Goal: Information Seeking & Learning: Learn about a topic

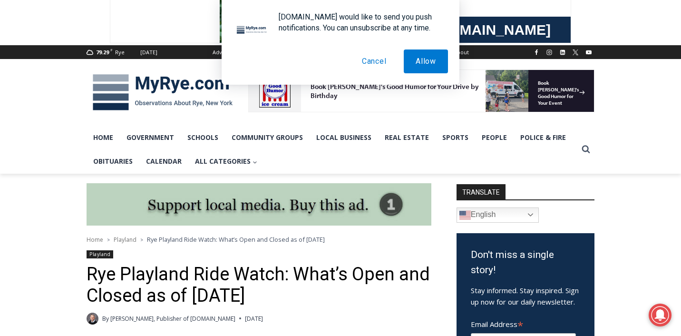
scroll to position [121, 0]
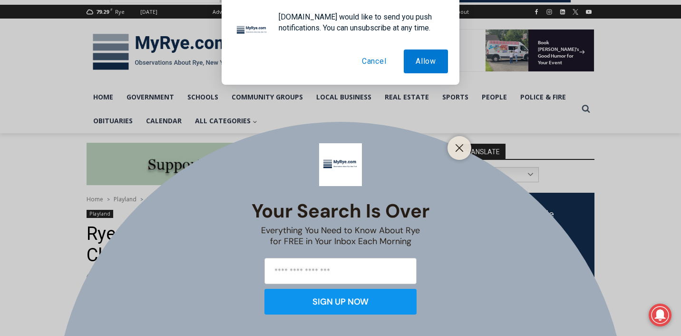
click at [381, 60] on button "Cancel" at bounding box center [374, 61] width 49 height 24
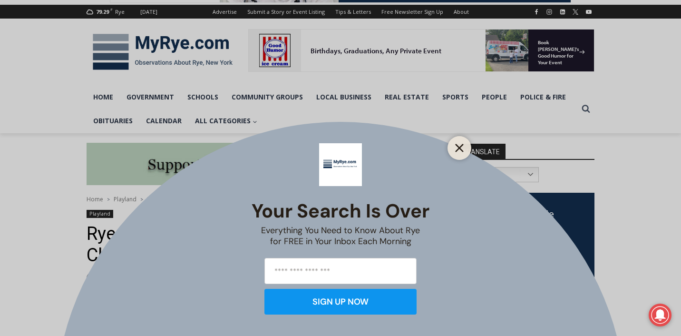
click at [465, 153] on button "Close" at bounding box center [459, 147] width 13 height 13
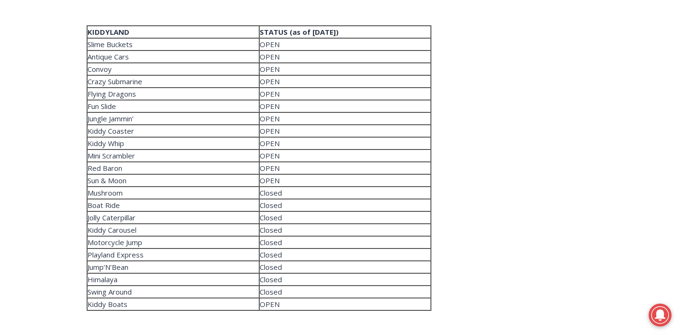
scroll to position [1922, 0]
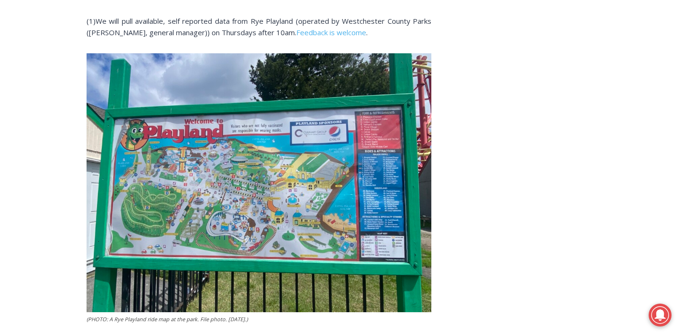
scroll to position [2273, 0]
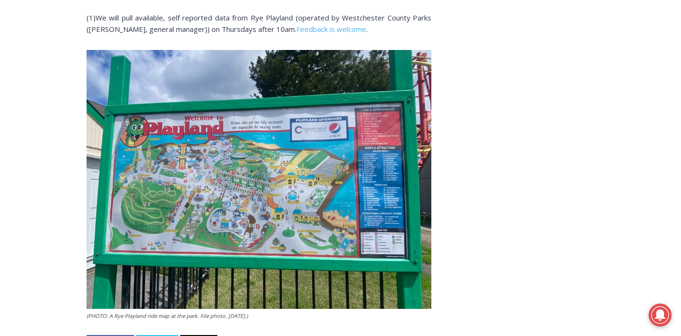
click at [180, 181] on img at bounding box center [259, 179] width 345 height 259
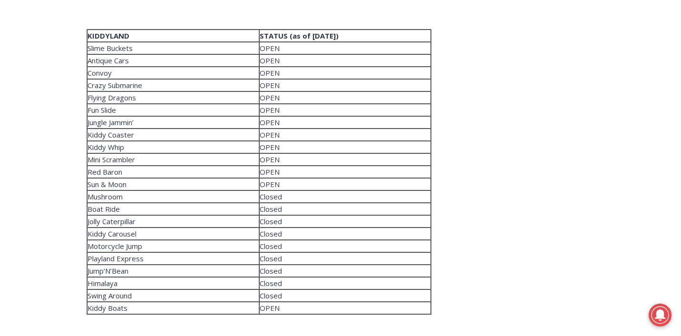
scroll to position [1930, 0]
